Goal: Task Accomplishment & Management: Use online tool/utility

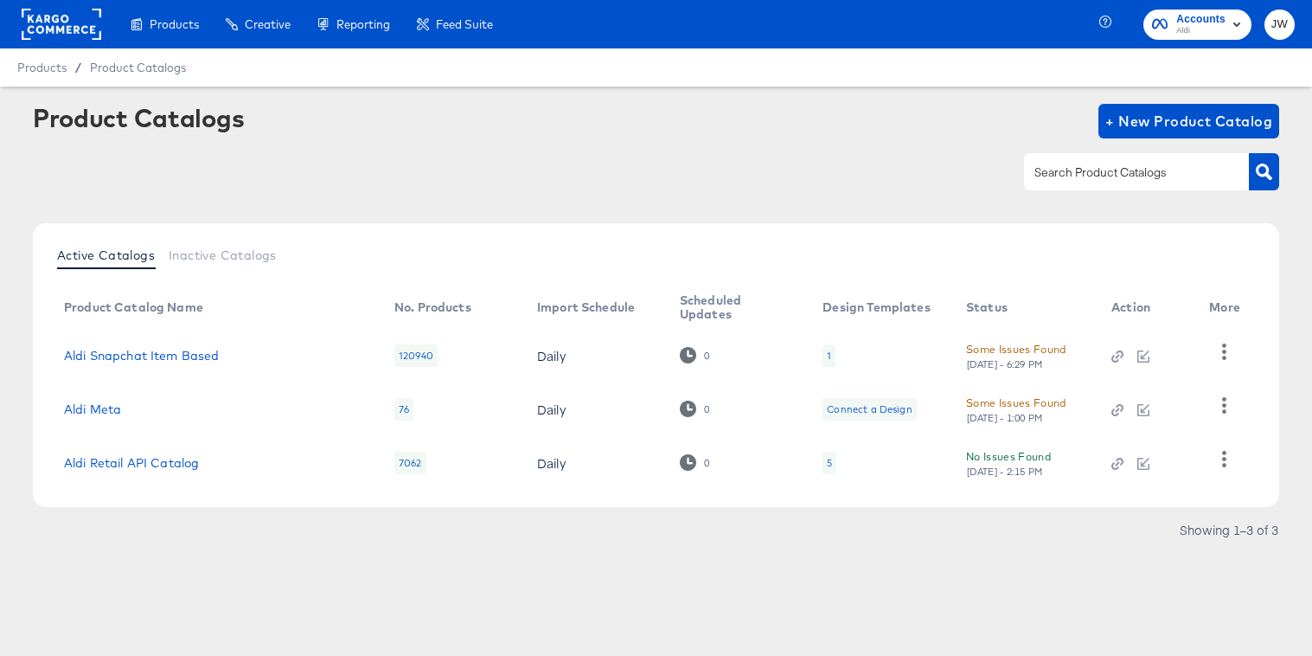
click at [76, 416] on td "Aldi Meta" at bounding box center [215, 409] width 330 height 54
click at [80, 410] on link "Aldi Meta" at bounding box center [92, 409] width 57 height 14
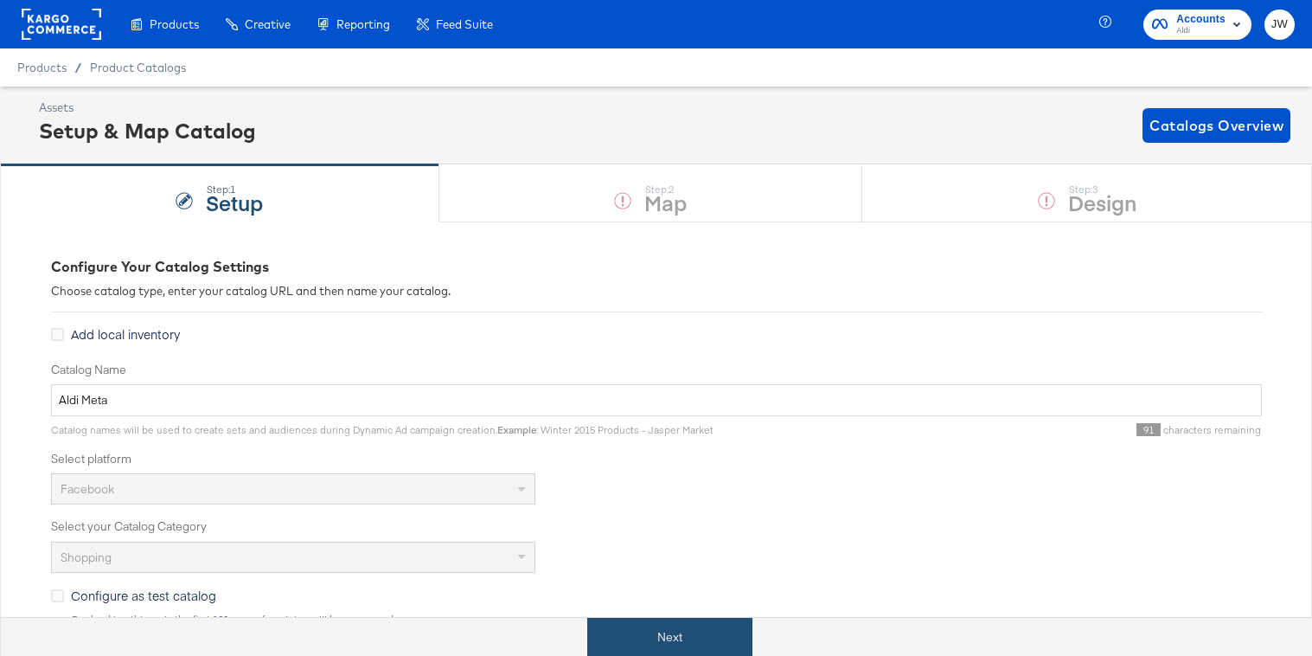
click at [654, 637] on button "Next" at bounding box center [669, 637] width 165 height 39
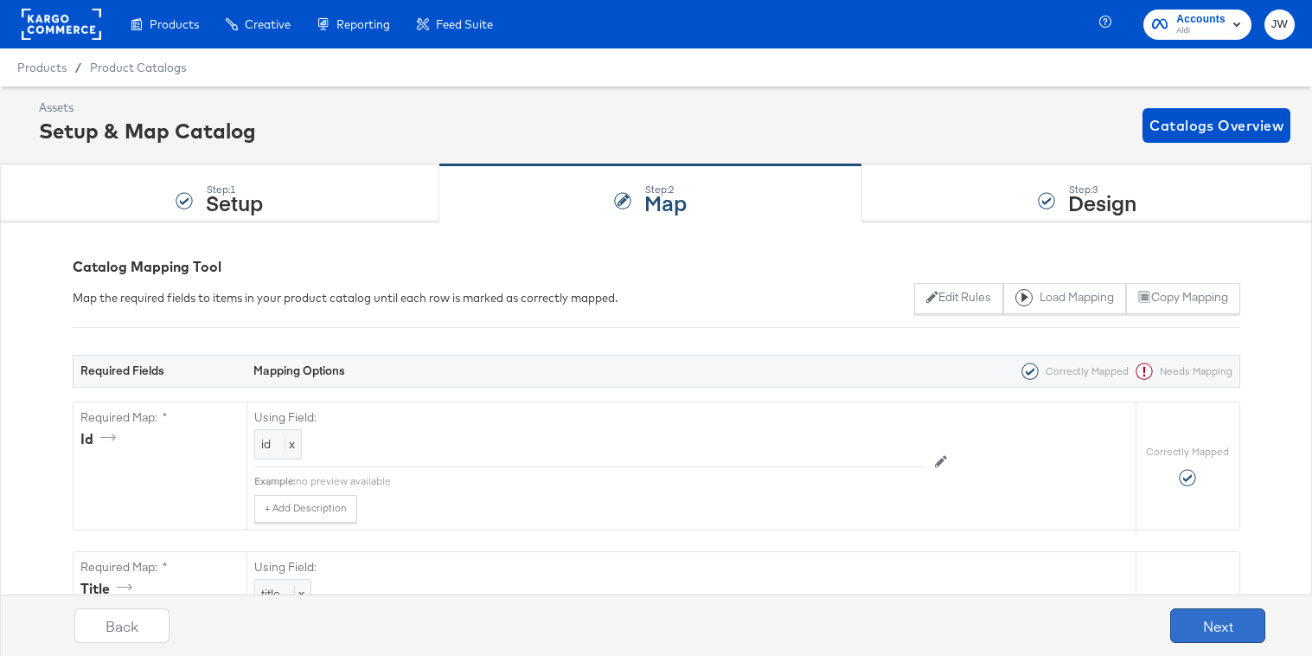
click at [1200, 614] on button "Next" at bounding box center [1218, 625] width 95 height 35
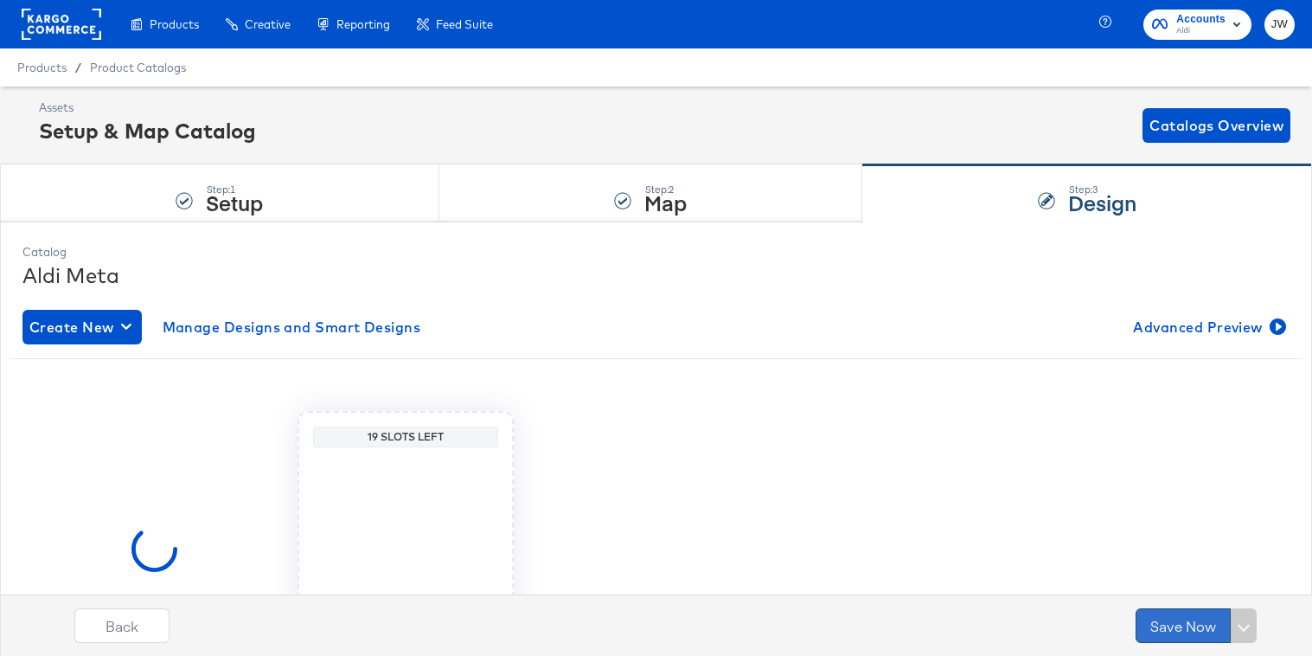
click at [1187, 621] on button "Save Now" at bounding box center [1183, 625] width 95 height 35
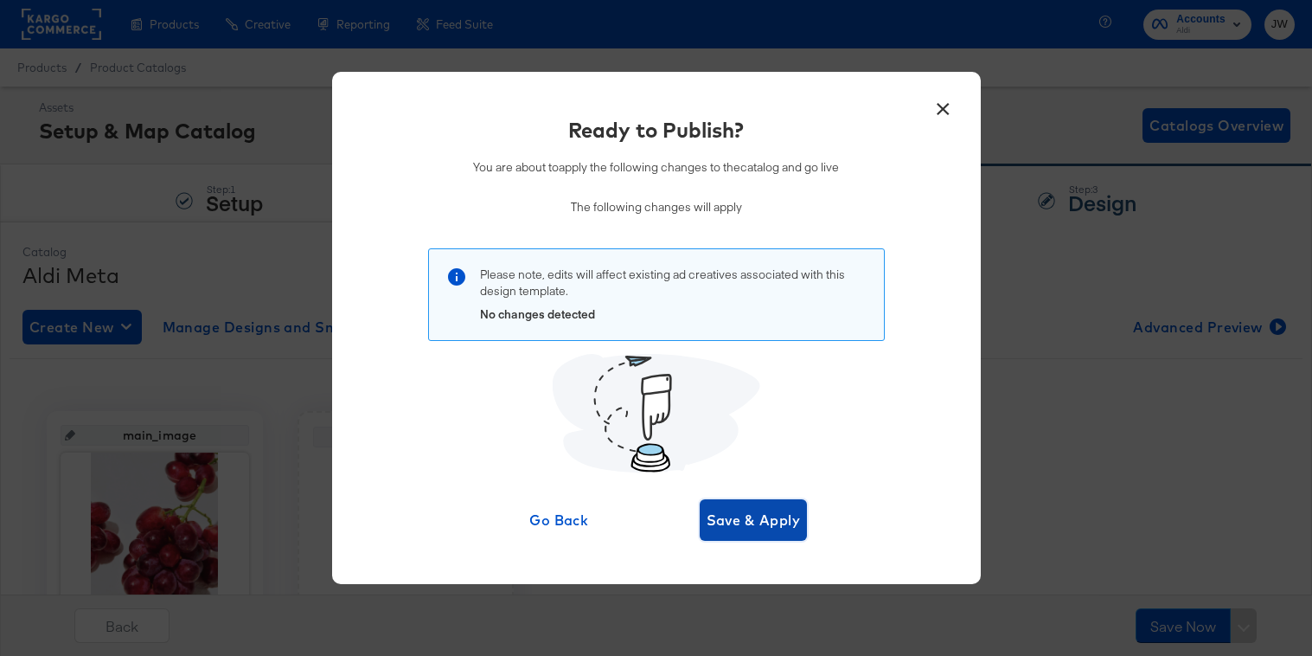
click at [720, 523] on span "Save & Apply" at bounding box center [754, 520] width 94 height 24
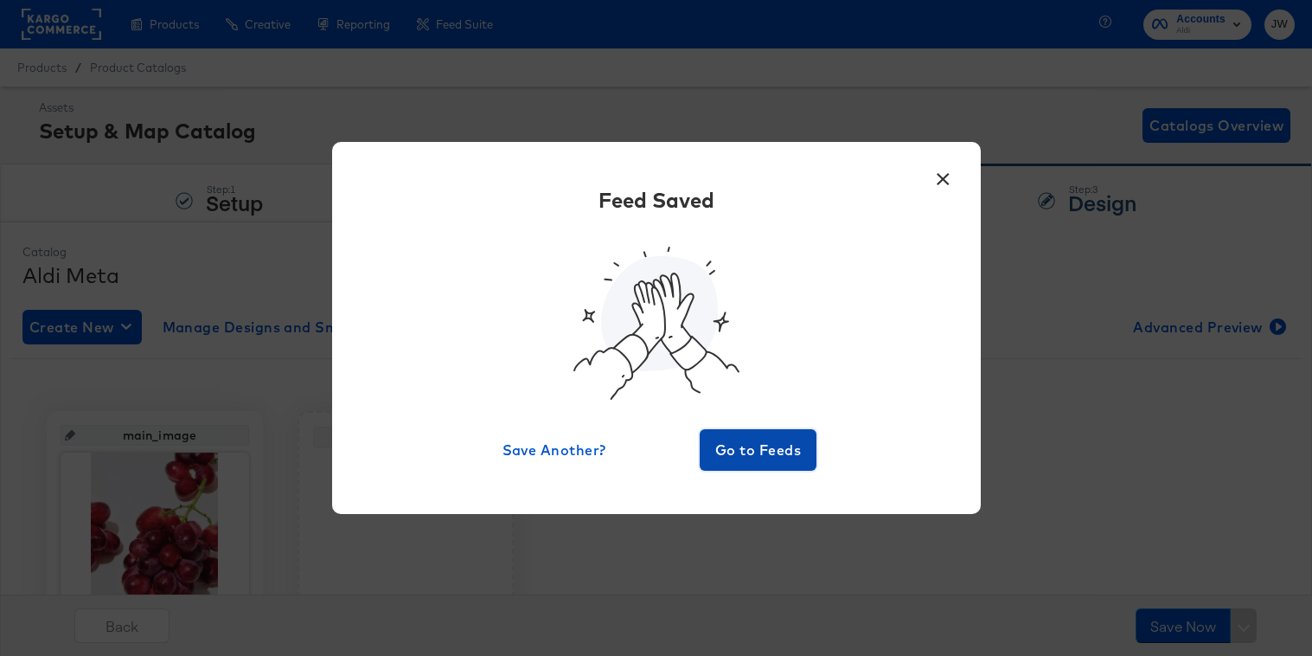
click at [753, 440] on span "Go to Feeds" at bounding box center [759, 450] width 104 height 24
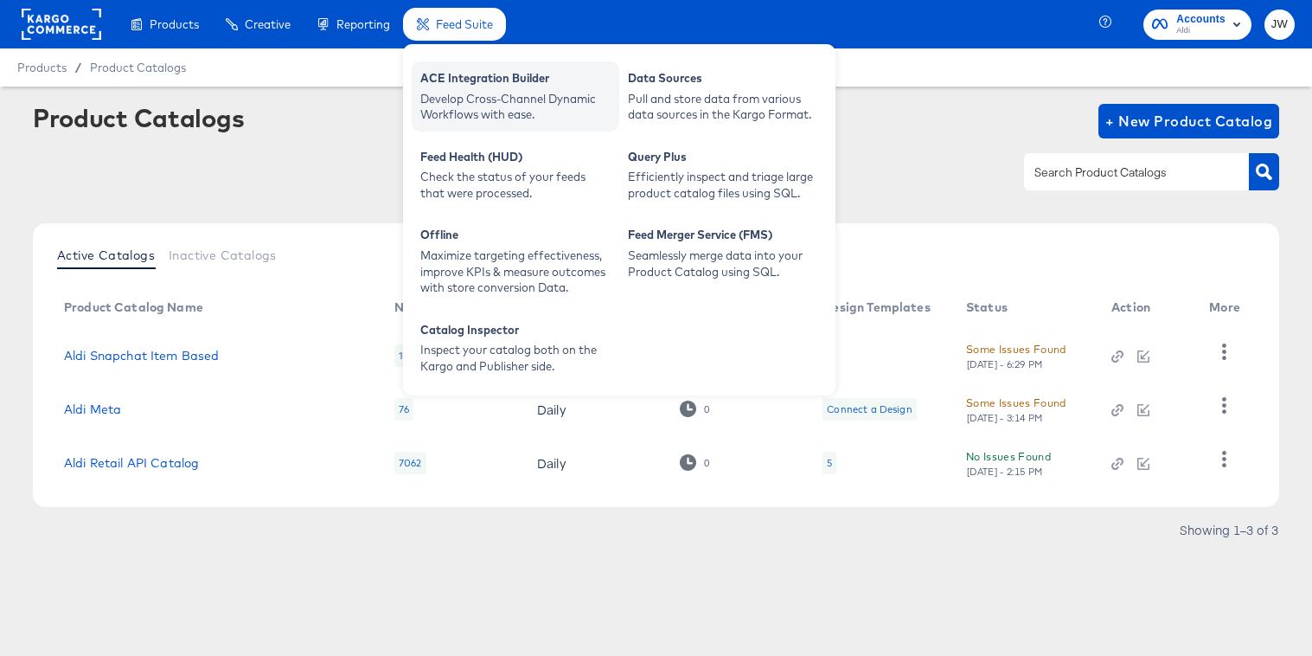
click at [459, 95] on div "Develop Cross-Channel Dynamic Workflows with ease." at bounding box center [515, 107] width 190 height 32
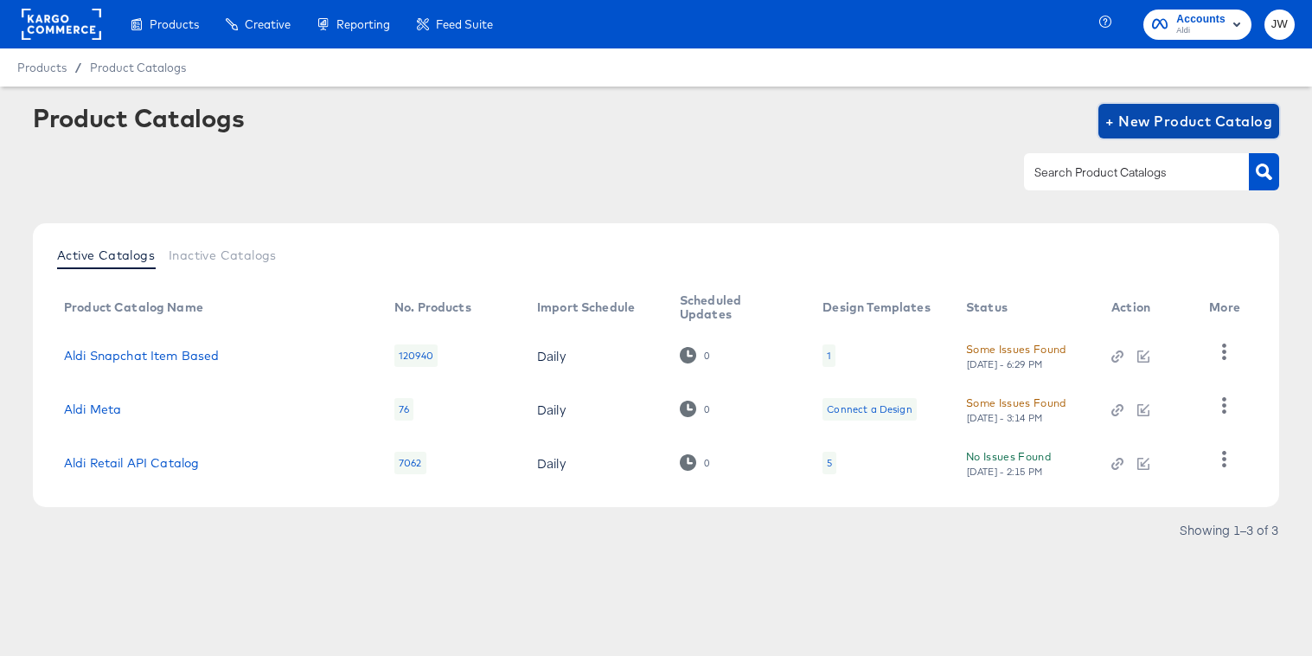
click at [1196, 124] on span "+ New Product Catalog" at bounding box center [1189, 121] width 167 height 24
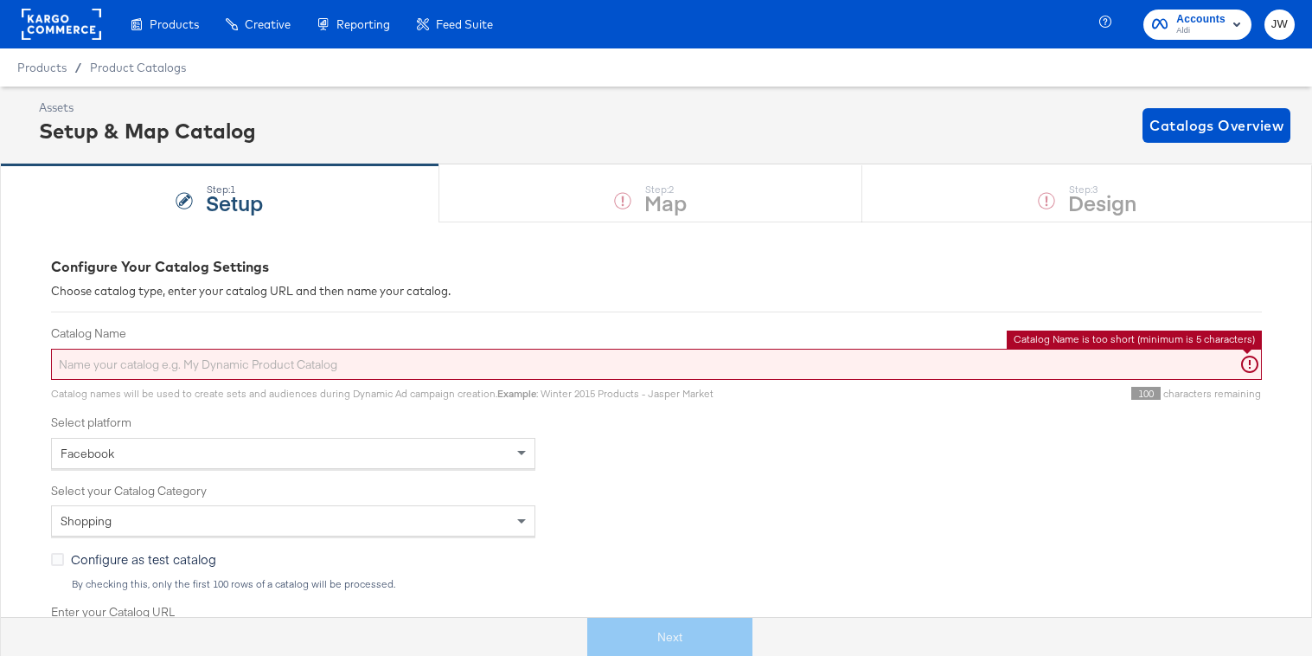
click at [333, 364] on input "Catalog Name" at bounding box center [656, 365] width 1211 height 32
click at [502, 457] on div "Facebook" at bounding box center [293, 453] width 483 height 29
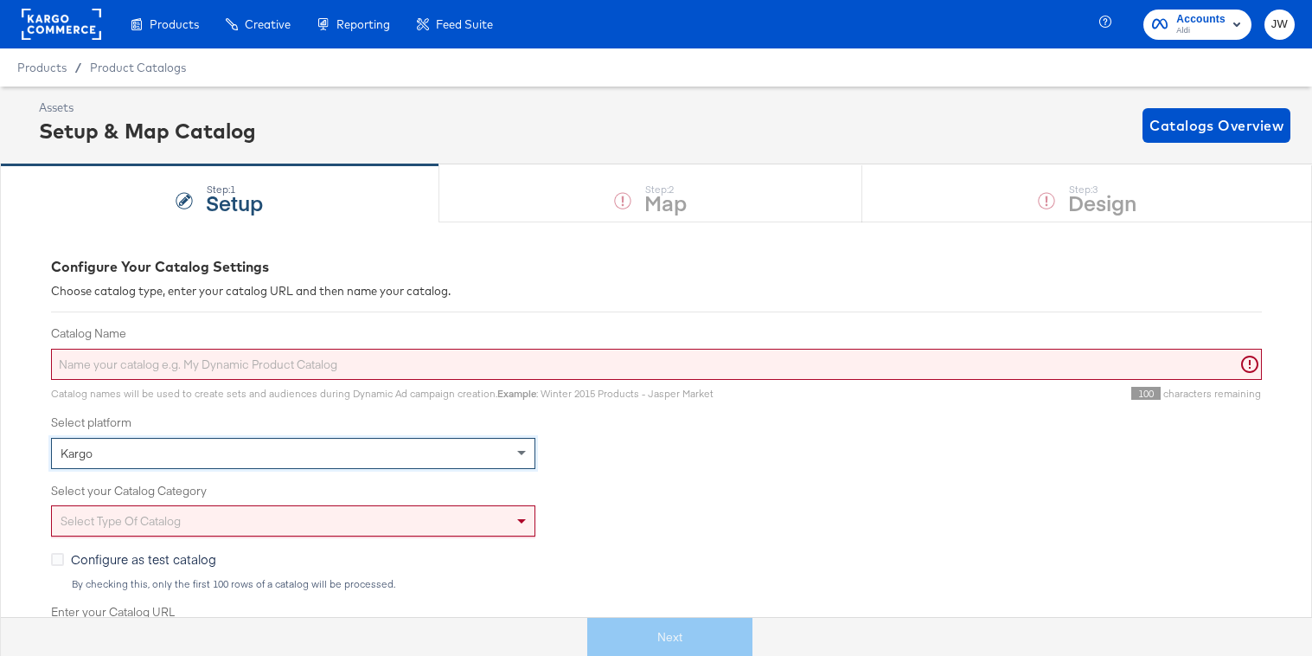
click at [416, 529] on div "Select type of catalog" at bounding box center [293, 520] width 483 height 29
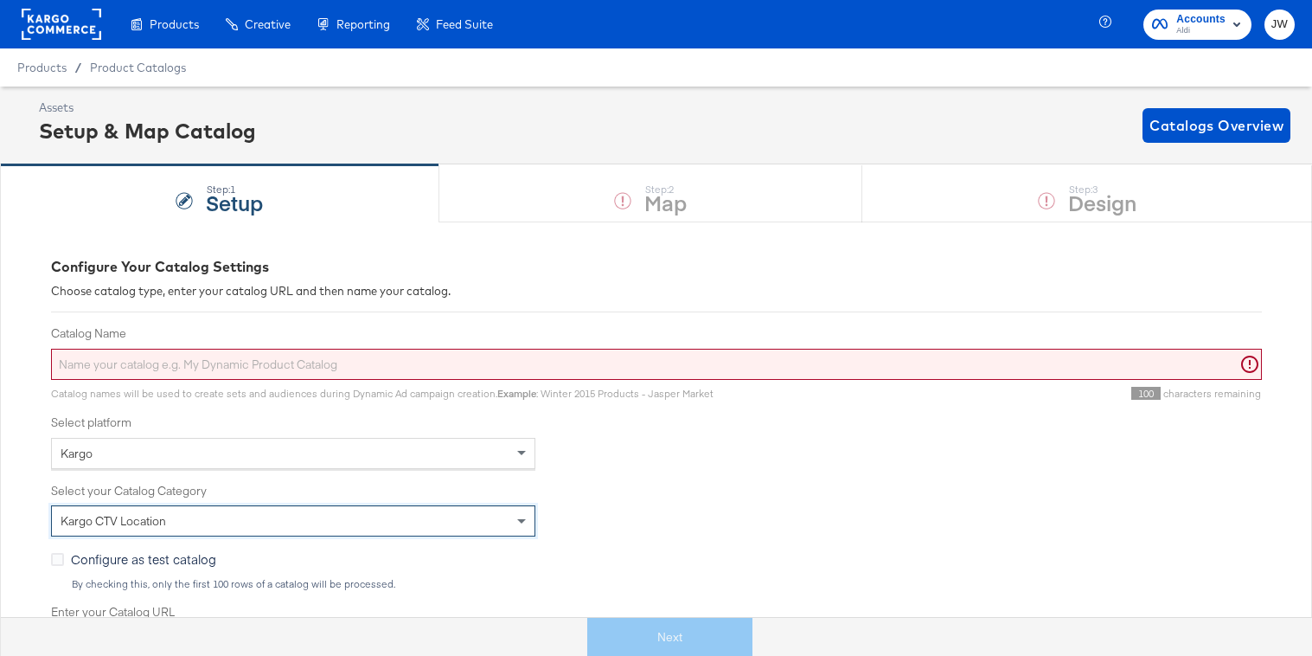
click at [405, 369] on input "Catalog Name" at bounding box center [656, 365] width 1211 height 32
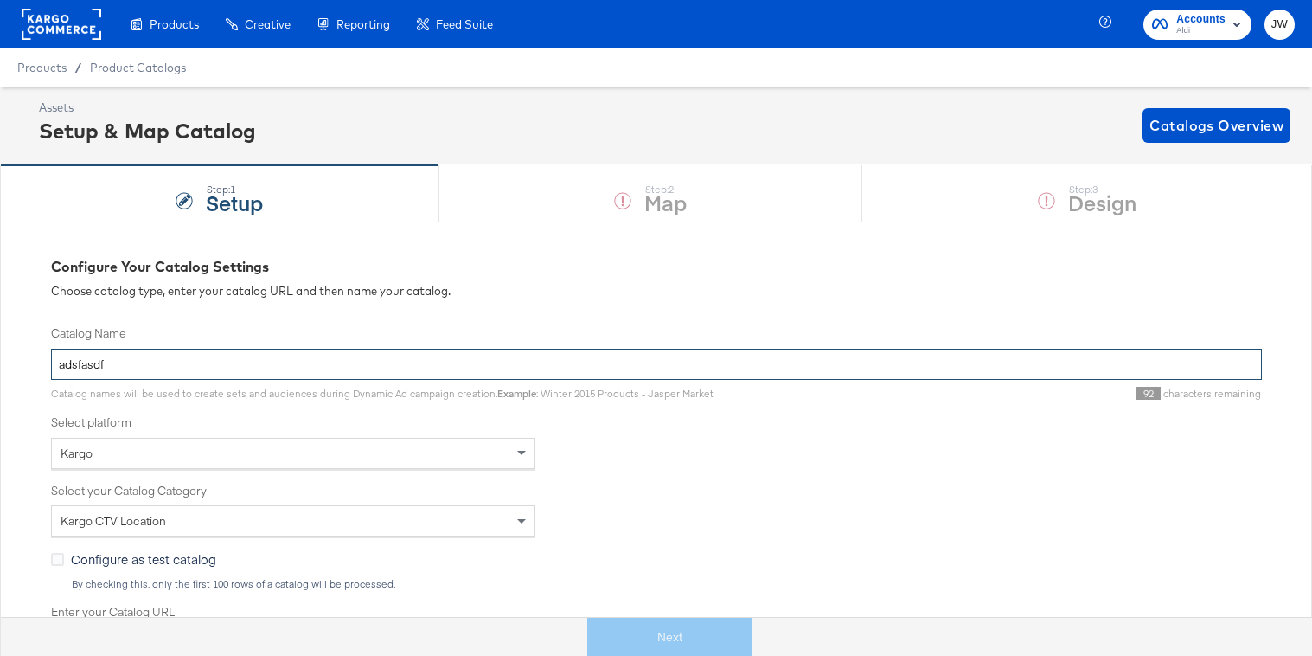
type input "adsfasdf"
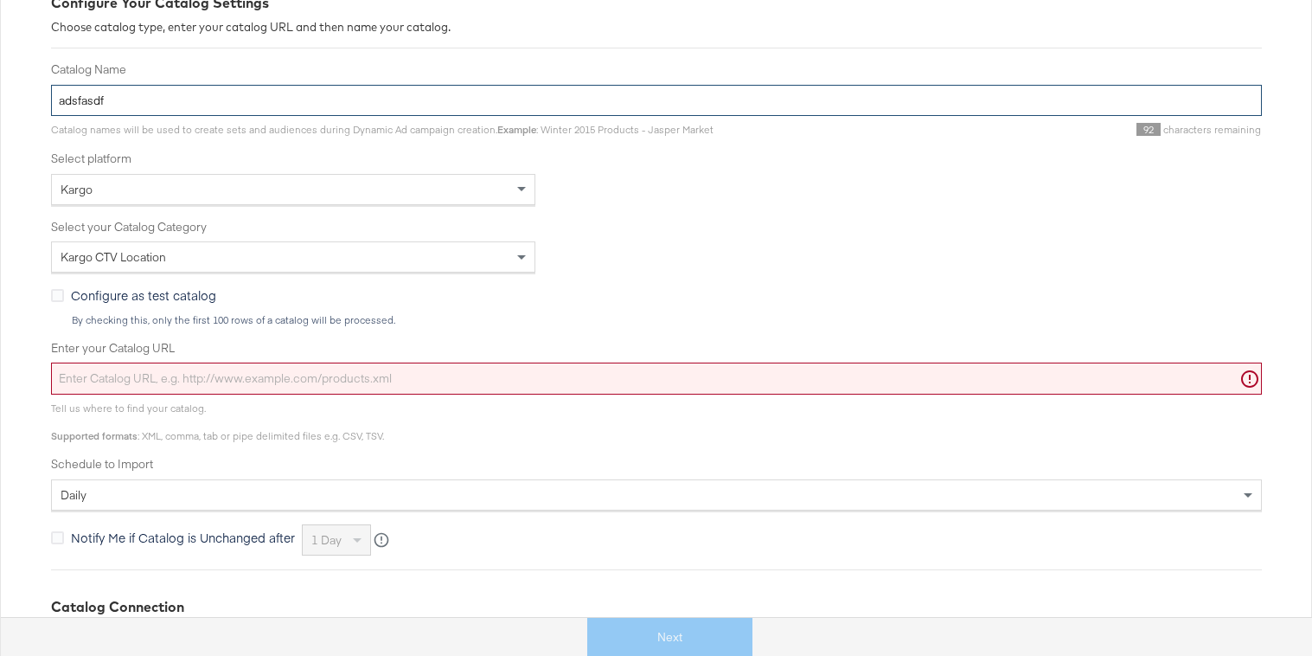
scroll to position [298, 0]
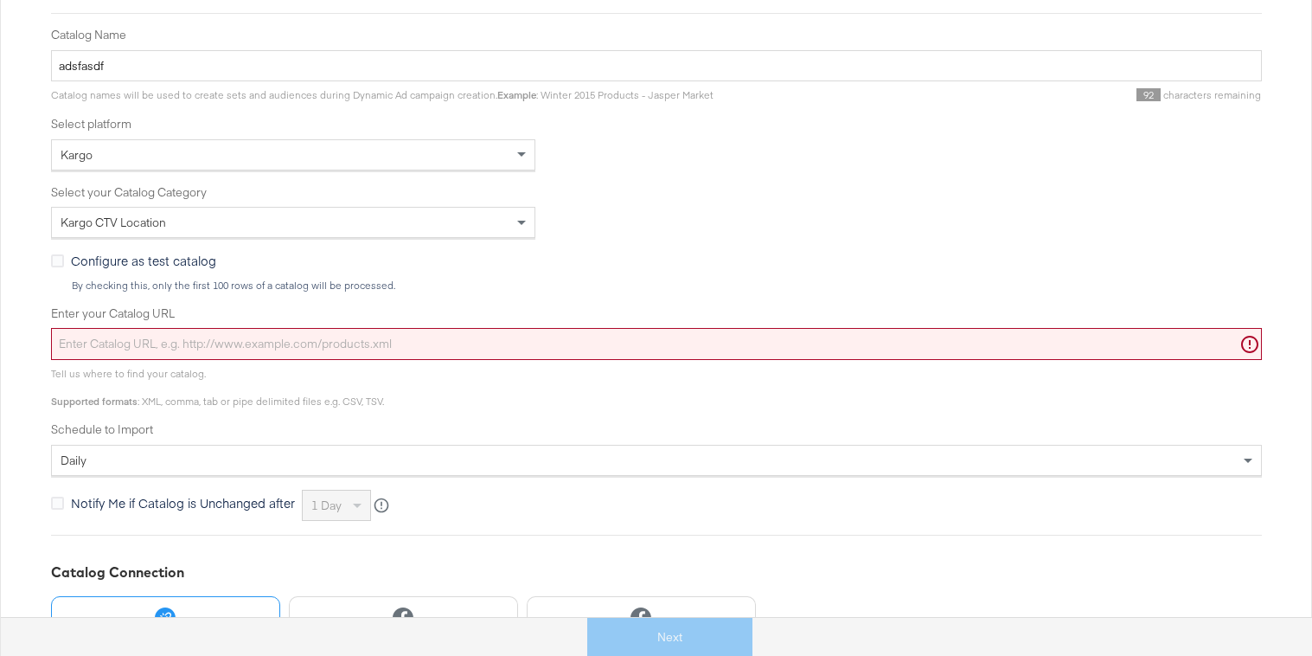
click at [338, 342] on input "Enter your Catalog URL" at bounding box center [656, 344] width 1211 height 32
paste input "[URL][DOMAIN_NAME]"
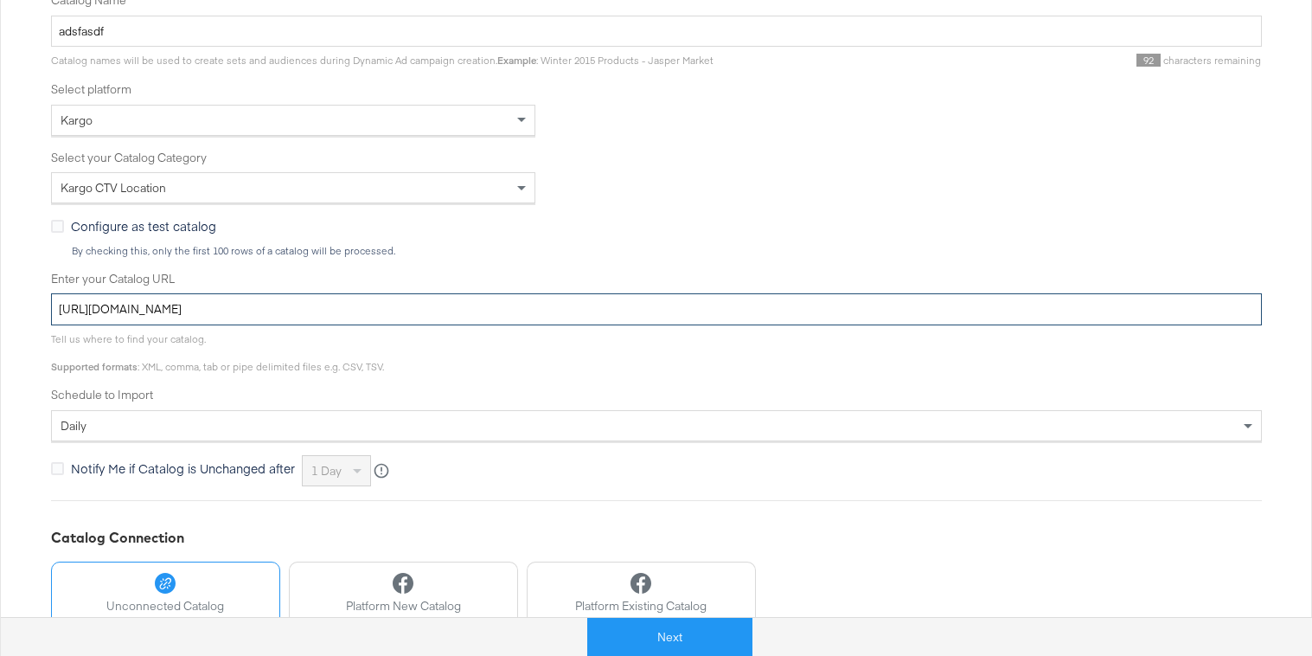
scroll to position [374, 0]
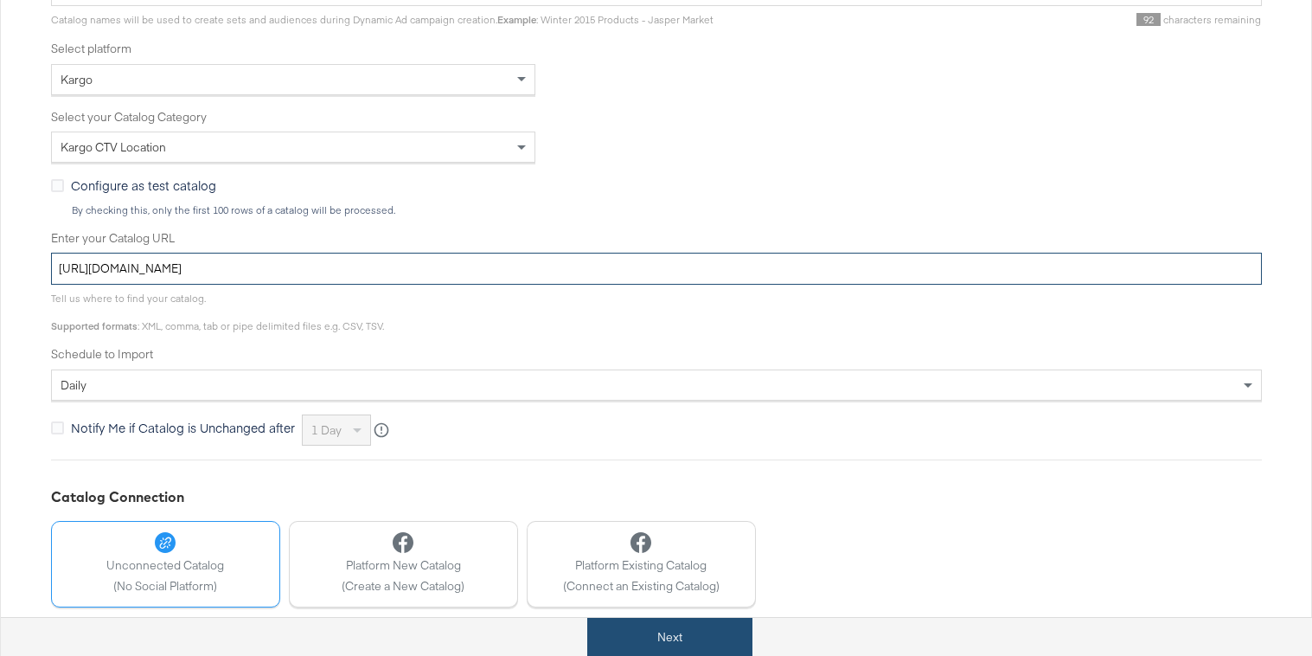
type input "[URL][DOMAIN_NAME]"
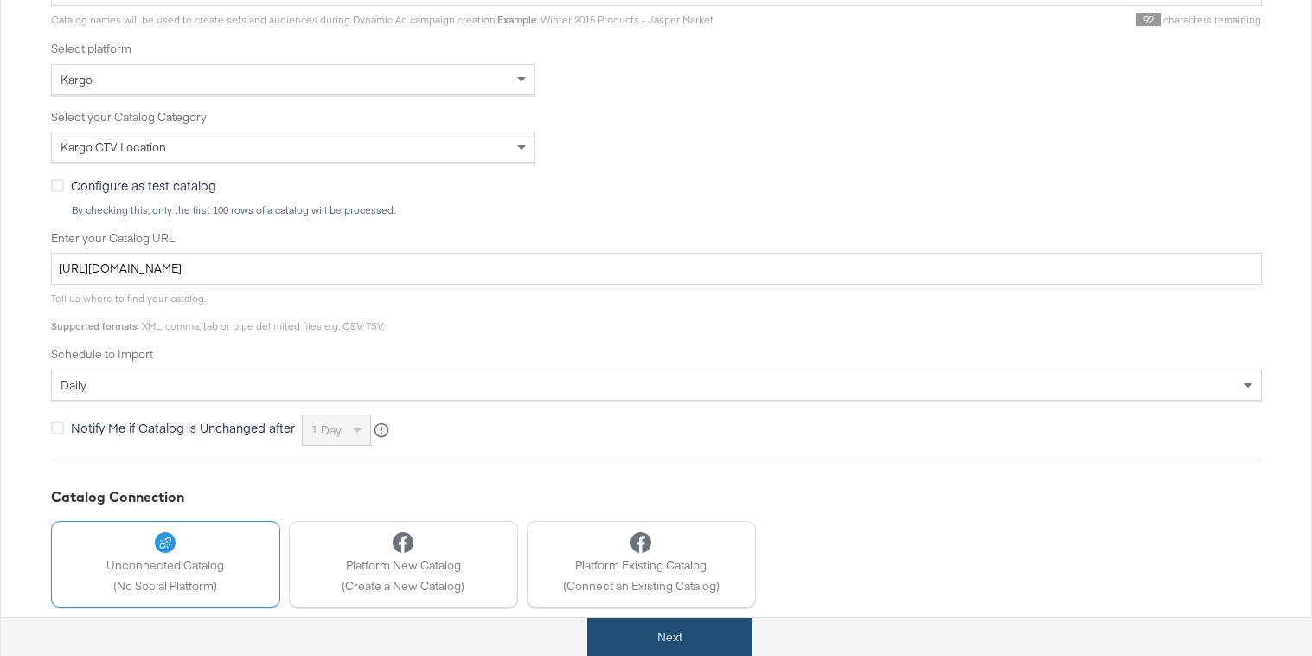
click at [702, 644] on button "Next" at bounding box center [669, 637] width 165 height 39
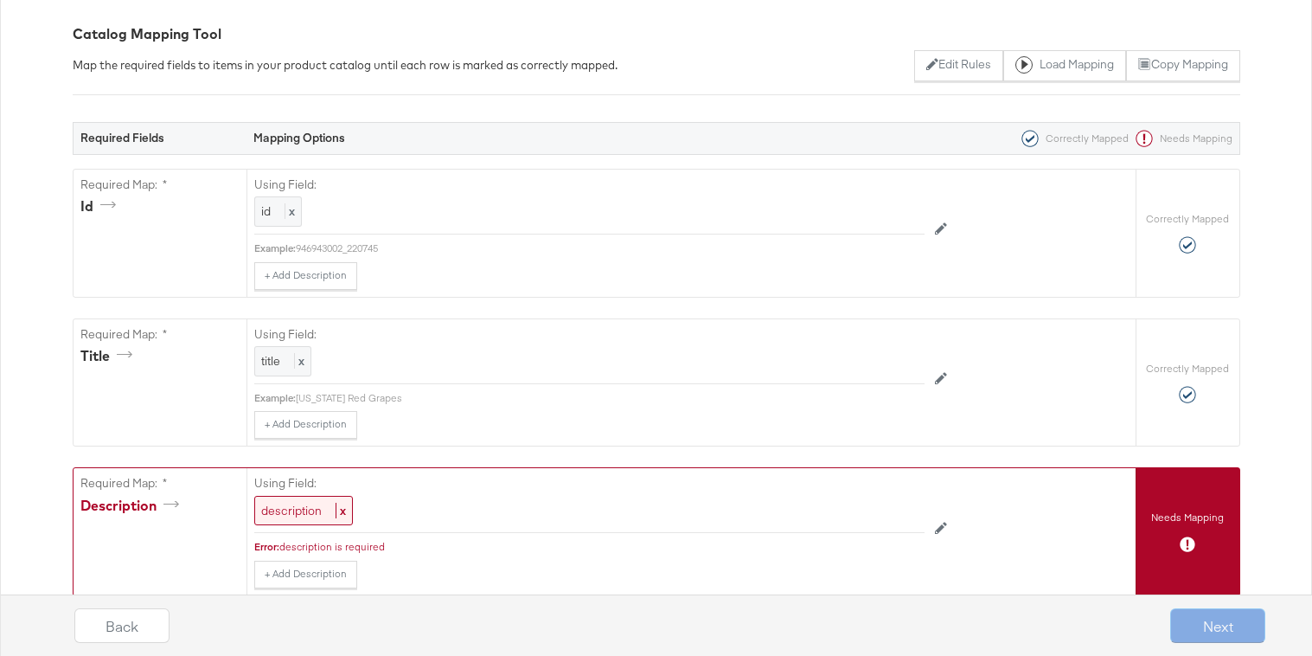
scroll to position [210, 0]
